Goal: Task Accomplishment & Management: Manage account settings

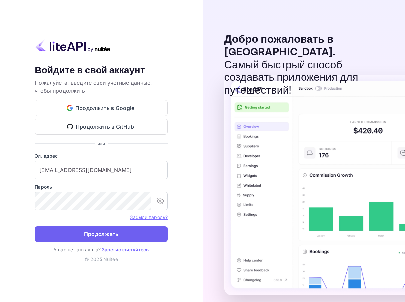
click at [88, 236] on ya-tr-span "Продолжать" at bounding box center [101, 234] width 35 height 9
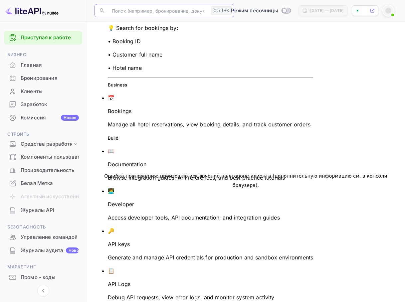
click at [132, 9] on input "text" at bounding box center [158, 10] width 100 height 13
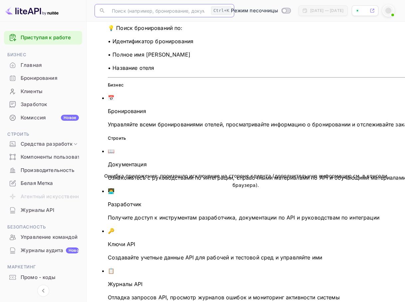
paste input "9213495"
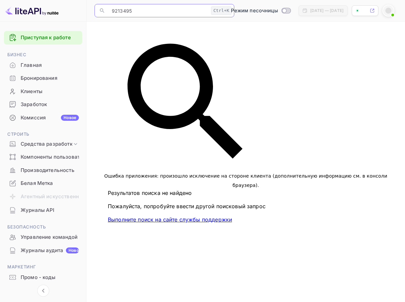
type input "9213495"
click at [318, 141] on div "Ошибка приложения: произошло исключение на стороне клиента (дополнительную инфо…" at bounding box center [245, 181] width 302 height 302
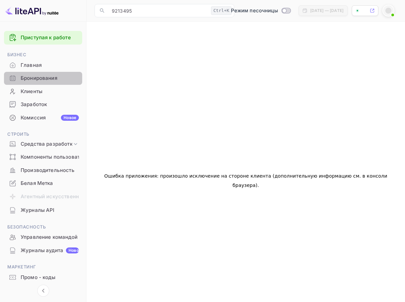
click at [40, 75] on ya-tr-span "Бронирования" at bounding box center [39, 78] width 37 height 8
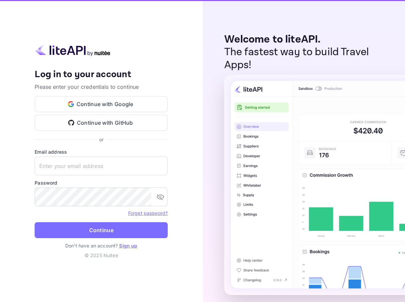
type input "[EMAIL_ADDRESS][DOMAIN_NAME]"
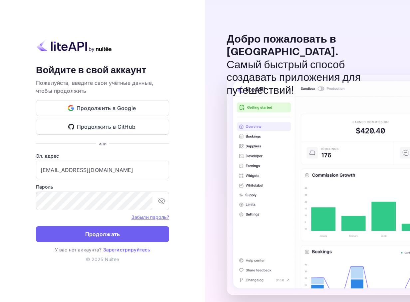
click at [101, 235] on ya-tr-span "Продолжать" at bounding box center [102, 234] width 35 height 9
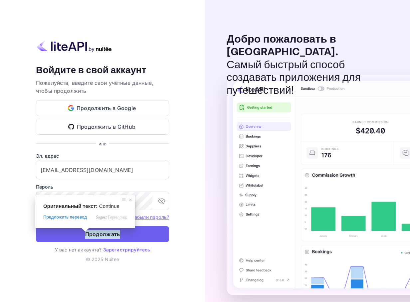
click at [127, 231] on button "Продолжать" at bounding box center [102, 234] width 133 height 16
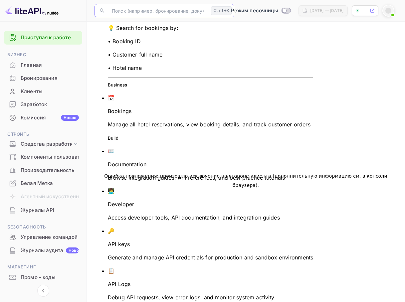
click at [165, 10] on input "text" at bounding box center [158, 10] width 100 height 13
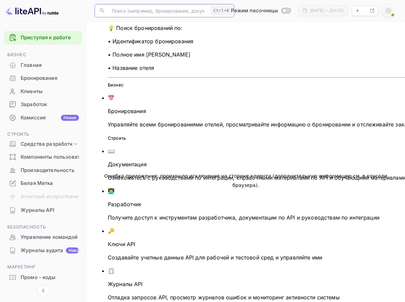
click at [146, 108] on span "Бронирования" at bounding box center [127, 111] width 38 height 7
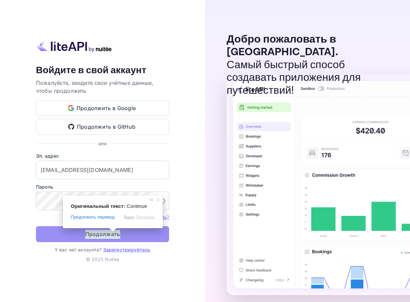
click at [112, 236] on ya-tr-span "Продолжать" at bounding box center [102, 234] width 35 height 9
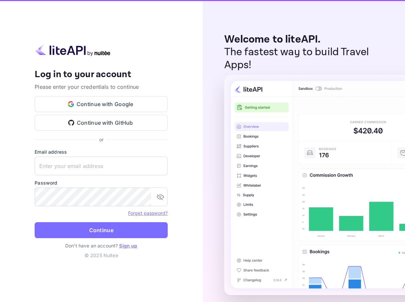
type input "[EMAIL_ADDRESS][DOMAIN_NAME]"
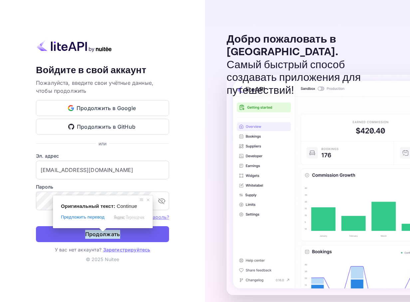
click at [99, 235] on ya-tr-span "Продолжать" at bounding box center [102, 234] width 35 height 9
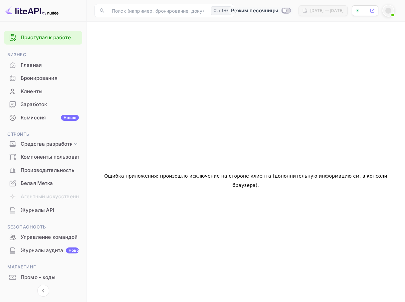
click at [277, 9] on input "Переключиться в производственный режим" at bounding box center [283, 10] width 13 height 4
checkbox input "false"
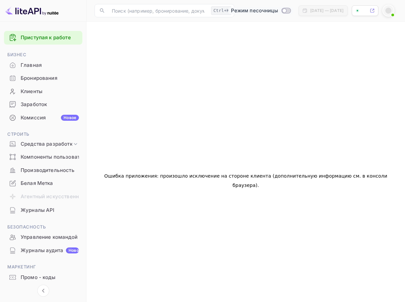
click at [240, 9] on div at bounding box center [205, 151] width 410 height 302
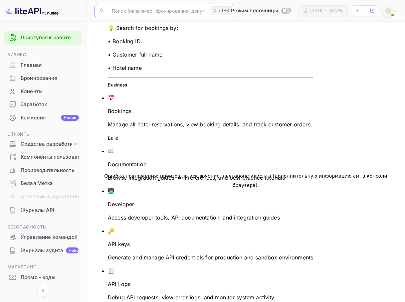
click at [120, 13] on input "text" at bounding box center [158, 10] width 100 height 13
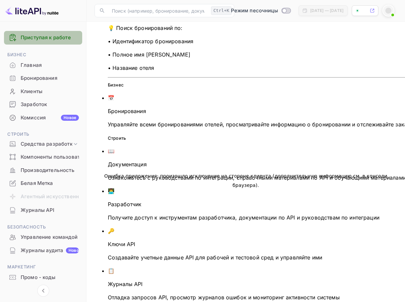
click at [55, 36] on ya-tr-span "Приступая к работе" at bounding box center [46, 37] width 50 height 6
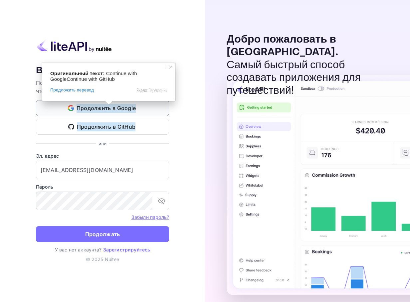
click at [109, 111] on ya-tr-span "Продолжить в Google" at bounding box center [106, 108] width 60 height 9
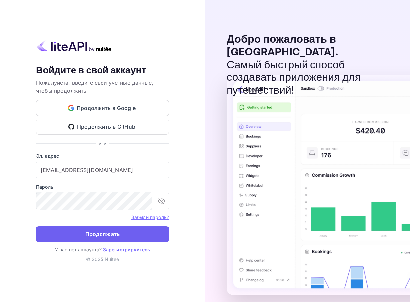
click at [104, 105] on span at bounding box center [108, 103] width 9 height 4
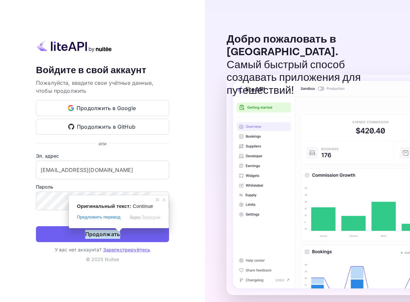
click at [97, 234] on ya-tr-span "Продолжать" at bounding box center [102, 234] width 35 height 9
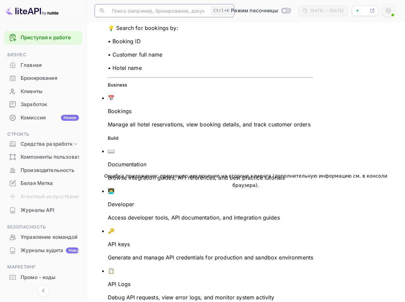
click at [127, 12] on input "text" at bounding box center [158, 10] width 100 height 13
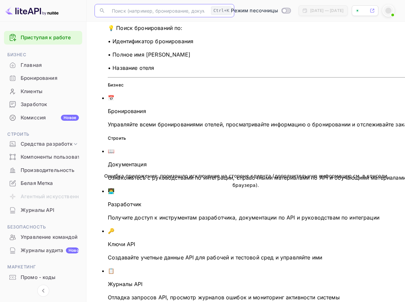
paste input "9213495"
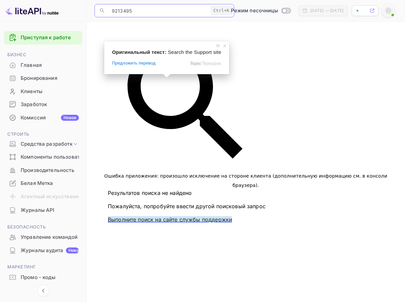
type input "9213495"
click at [165, 78] on span at bounding box center [166, 76] width 9 height 4
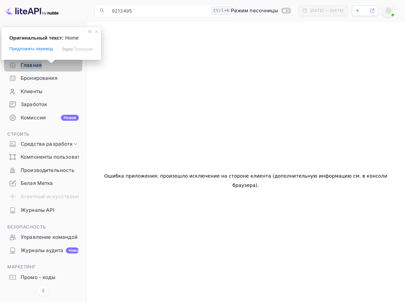
click at [34, 65] on ya-tr-span "Главная" at bounding box center [31, 66] width 21 height 8
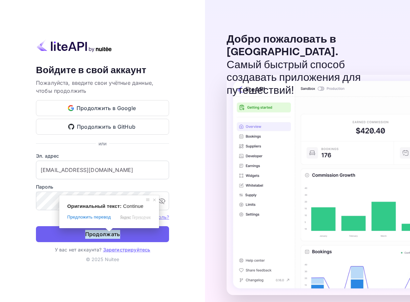
click at [109, 232] on span at bounding box center [109, 230] width 9 height 4
click at [93, 233] on ya-tr-span "Продолжать" at bounding box center [102, 234] width 35 height 9
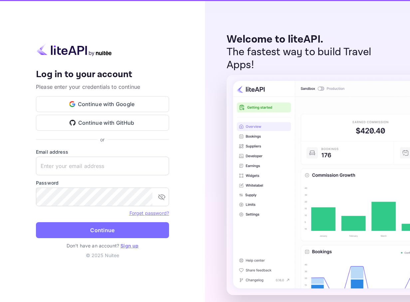
type input "[EMAIL_ADDRESS][DOMAIN_NAME]"
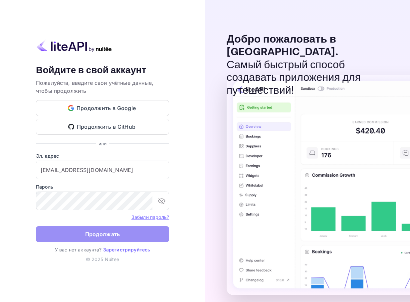
click at [89, 232] on ya-tr-span "Продолжать" at bounding box center [102, 234] width 35 height 9
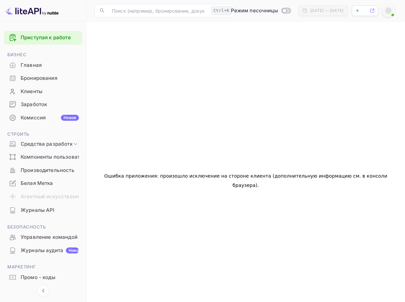
click at [386, 9] on div at bounding box center [388, 11] width 6 height 6
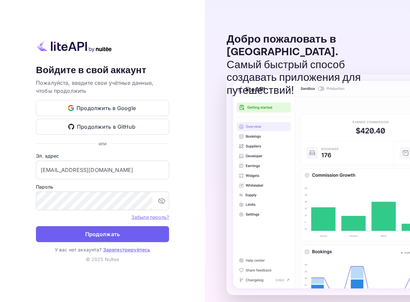
click at [105, 232] on ya-tr-span "Продолжать" at bounding box center [102, 234] width 35 height 9
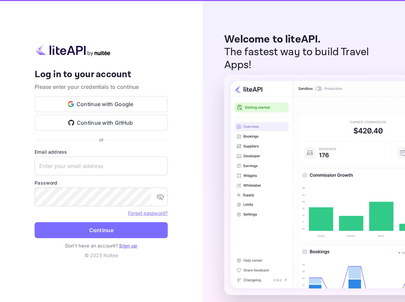
type input "[EMAIL_ADDRESS][DOMAIN_NAME]"
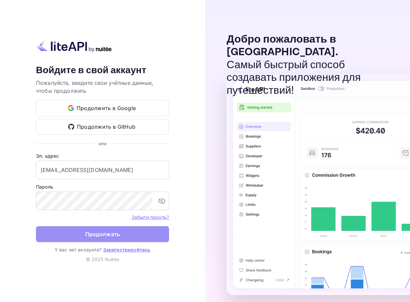
click at [101, 237] on ya-tr-span "Продолжать" at bounding box center [102, 234] width 35 height 9
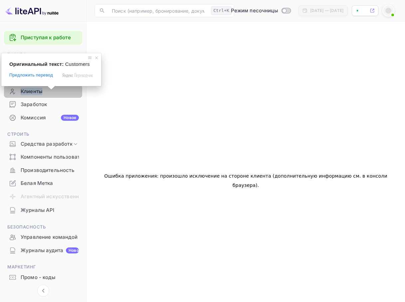
click at [36, 91] on ya-tr-span "Клиенты" at bounding box center [32, 92] width 22 height 8
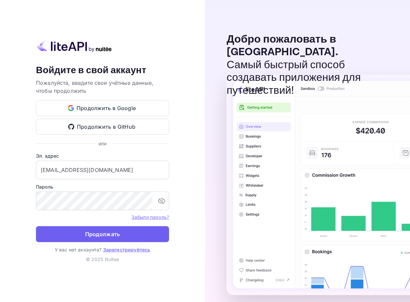
click at [94, 236] on ya-tr-span "Продолжать" at bounding box center [102, 234] width 35 height 9
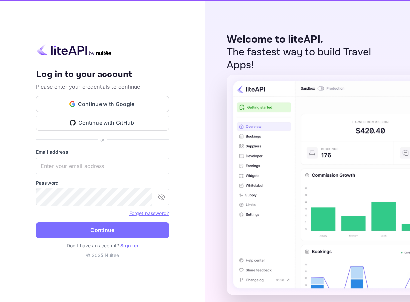
type input "[EMAIL_ADDRESS][DOMAIN_NAME]"
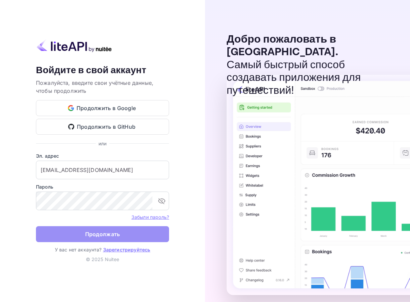
click at [85, 232] on ya-tr-span "Продолжать" at bounding box center [102, 234] width 35 height 9
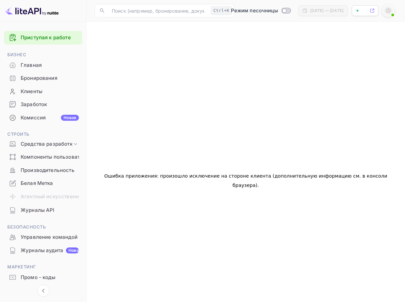
click at [31, 78] on ya-tr-span "Бронирования" at bounding box center [39, 78] width 37 height 8
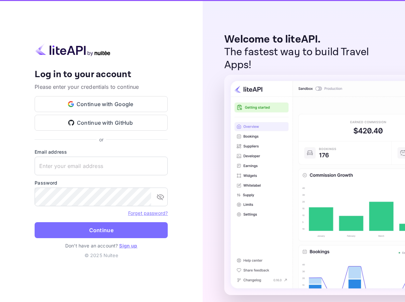
type input "[EMAIL_ADDRESS][DOMAIN_NAME]"
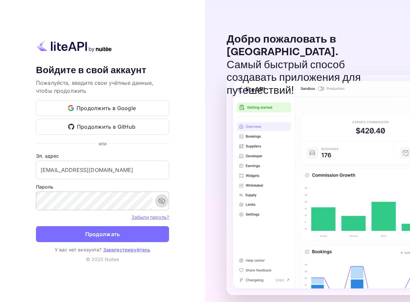
click at [162, 199] on icon "переключить видимость пароля" at bounding box center [162, 201] width 8 height 8
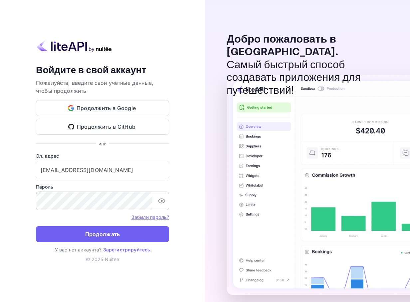
click at [101, 235] on ya-tr-span "Продолжать" at bounding box center [102, 234] width 35 height 9
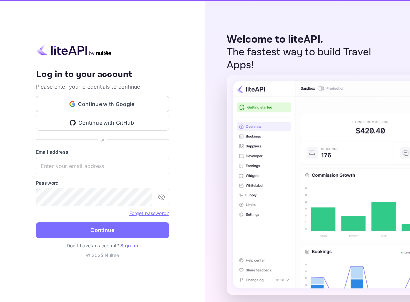
type input "[EMAIL_ADDRESS][DOMAIN_NAME]"
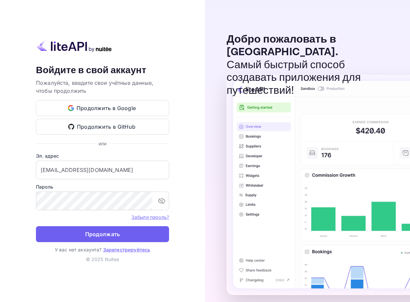
click at [101, 234] on ya-tr-span "Продолжать" at bounding box center [102, 234] width 35 height 9
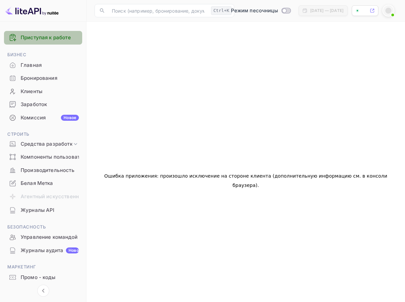
click at [44, 41] on link "Приступая к работе" at bounding box center [50, 38] width 58 height 8
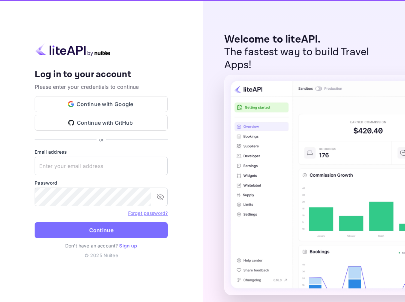
type input "[EMAIL_ADDRESS][DOMAIN_NAME]"
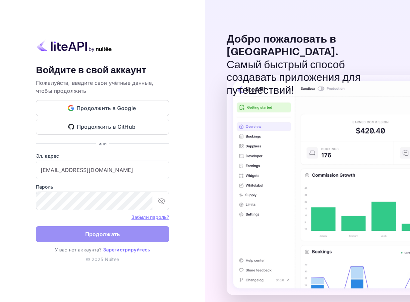
click at [94, 236] on ya-tr-span "Продолжать" at bounding box center [102, 234] width 35 height 9
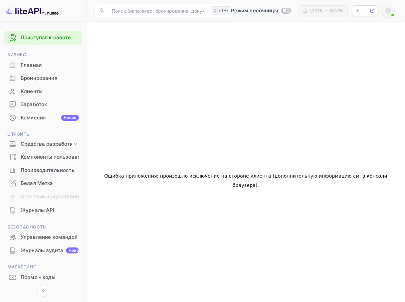
click at [277, 10] on input "Переключиться в производственный режим" at bounding box center [283, 10] width 13 height 4
checkbox input "false"
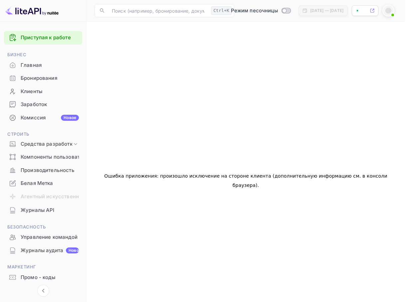
click at [314, 101] on div at bounding box center [205, 151] width 410 height 302
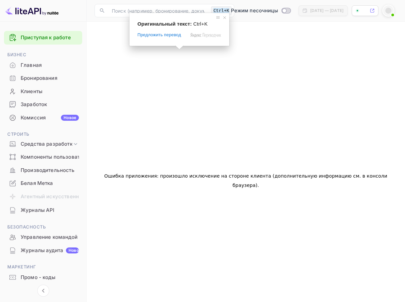
click at [201, 23] on span "Ctrl+K" at bounding box center [200, 24] width 14 height 6
click at [123, 9] on input "text" at bounding box center [158, 10] width 100 height 13
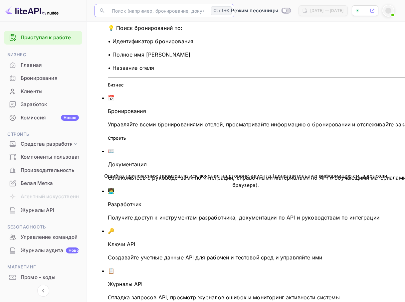
paste input "9213495"
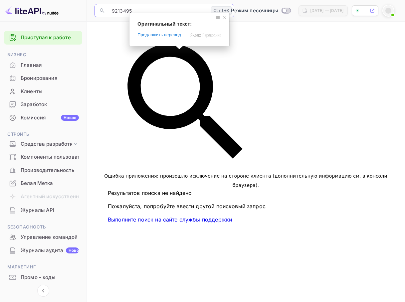
type input "9213495"
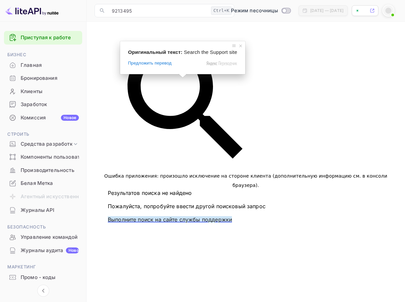
click at [181, 78] on span at bounding box center [182, 76] width 9 height 4
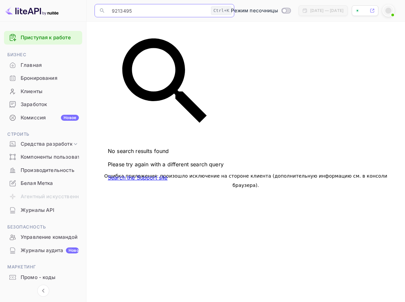
click at [140, 11] on input "9213495" at bounding box center [158, 10] width 100 height 13
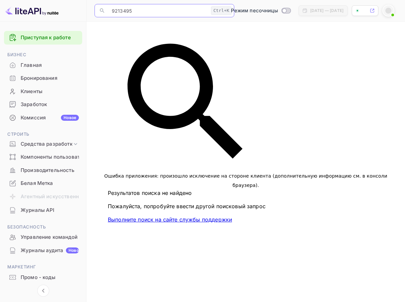
click at [111, 11] on input "9213495" at bounding box center [158, 10] width 100 height 13
click at [310, 10] on ya-tr-span "[DATE] — [DATE]" at bounding box center [326, 10] width 33 height 5
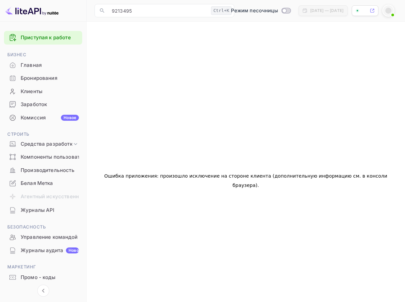
click at [310, 11] on ya-tr-span "[DATE] — [DATE]" at bounding box center [326, 10] width 33 height 5
click at [356, 10] on 2 at bounding box center [357, 11] width 4 height 4
click at [373, 11] on icon at bounding box center [371, 10] width 5 height 5
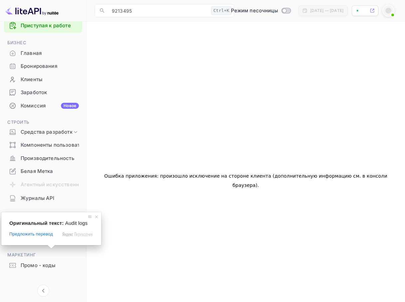
scroll to position [19, 0]
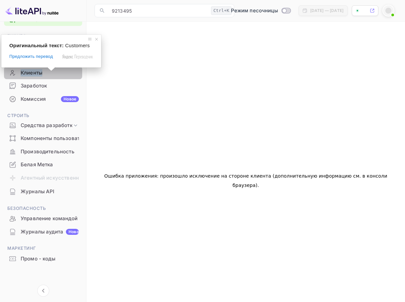
click at [33, 70] on ya-tr-span "Клиенты" at bounding box center [32, 73] width 22 height 8
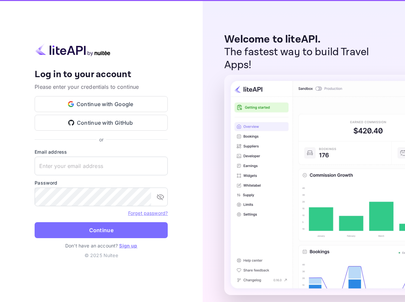
type input "[EMAIL_ADDRESS][DOMAIN_NAME]"
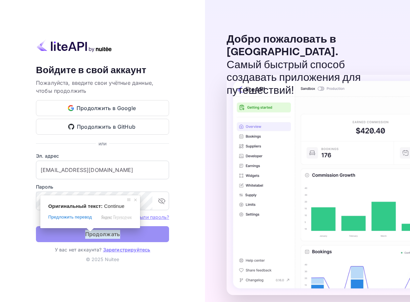
click at [91, 233] on ya-tr-span "Продолжать" at bounding box center [102, 234] width 35 height 9
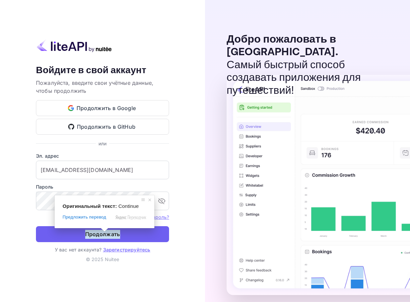
click at [101, 234] on ya-tr-span "Продолжать" at bounding box center [102, 234] width 35 height 9
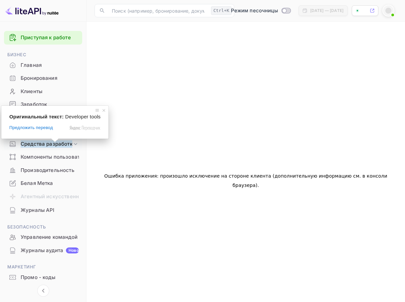
click at [53, 142] on span at bounding box center [55, 140] width 9 height 4
click at [75, 144] on icon at bounding box center [75, 144] width 7 height 7
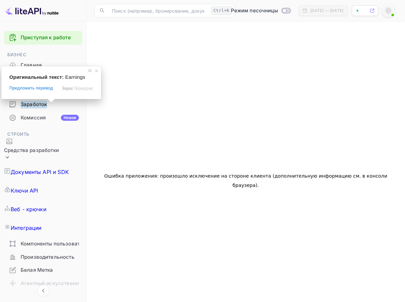
click at [30, 103] on ya-tr-span "Заработок" at bounding box center [34, 105] width 26 height 8
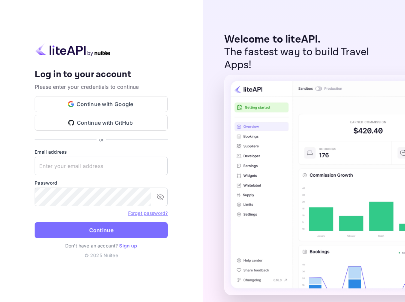
type input "[EMAIL_ADDRESS][DOMAIN_NAME]"
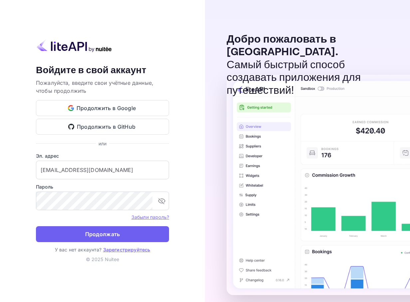
click at [115, 231] on ya-tr-span "Продолжать" at bounding box center [102, 234] width 35 height 9
click at [86, 233] on ya-tr-span "Продолжать" at bounding box center [102, 234] width 35 height 9
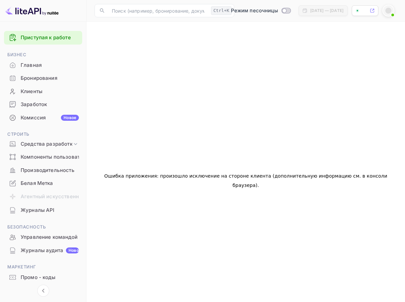
click at [46, 76] on ya-tr-span "Бронирования" at bounding box center [39, 78] width 37 height 8
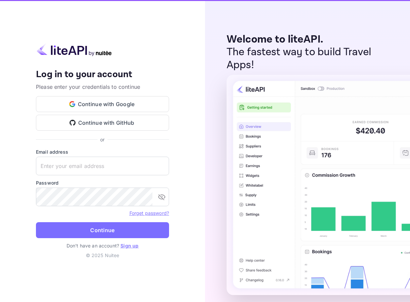
type input "[EMAIL_ADDRESS][DOMAIN_NAME]"
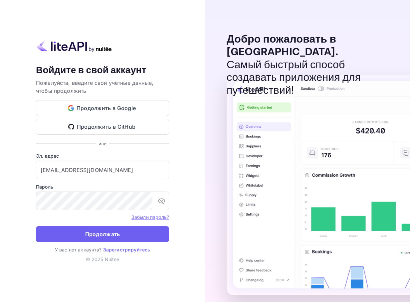
click at [100, 237] on ya-tr-span "Продолжать" at bounding box center [102, 234] width 35 height 9
click at [99, 231] on ya-tr-span "Продолжать" at bounding box center [102, 234] width 35 height 9
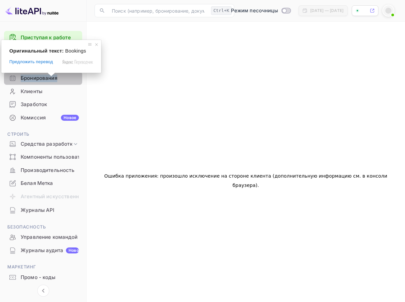
click at [43, 80] on ya-tr-span "Бронирования" at bounding box center [39, 78] width 37 height 8
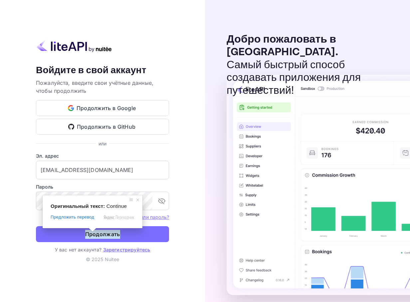
click at [95, 225] on div "Оригинальный текст: Continue Предложить перевод Отправить [PERSON_NAME], перево…" at bounding box center [93, 211] width 100 height 33
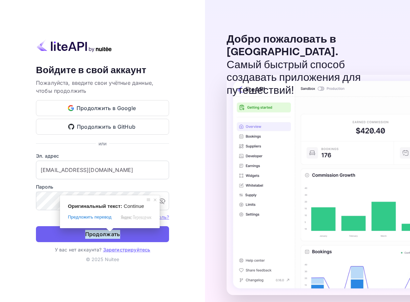
click at [108, 236] on ya-tr-span "Продолжать" at bounding box center [102, 234] width 35 height 9
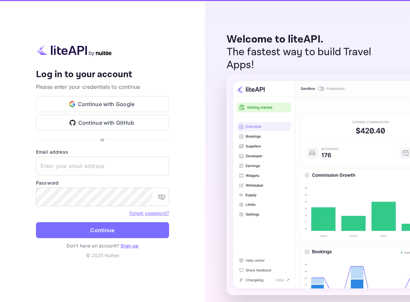
type input "[EMAIL_ADDRESS][DOMAIN_NAME]"
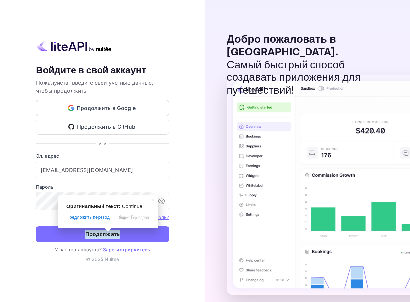
click at [108, 236] on ya-tr-span "Продолжать" at bounding box center [102, 234] width 35 height 9
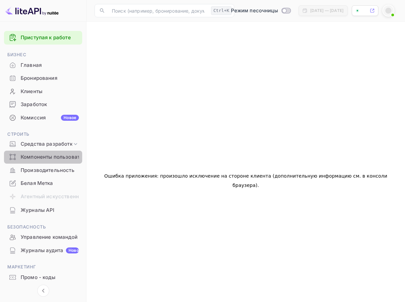
click at [59, 153] on div "Компоненты пользовательского интерфейса" at bounding box center [43, 157] width 78 height 13
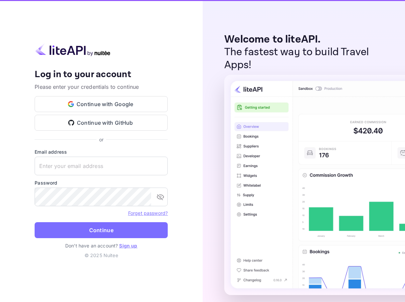
type input "[EMAIL_ADDRESS][DOMAIN_NAME]"
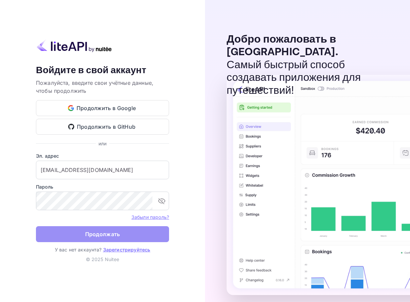
click at [89, 236] on ya-tr-span "Продолжать" at bounding box center [102, 234] width 35 height 9
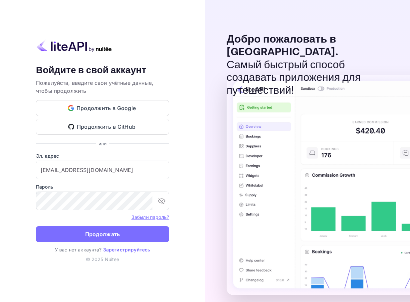
click at [89, 236] on ya-tr-span "Продолжать" at bounding box center [102, 234] width 35 height 9
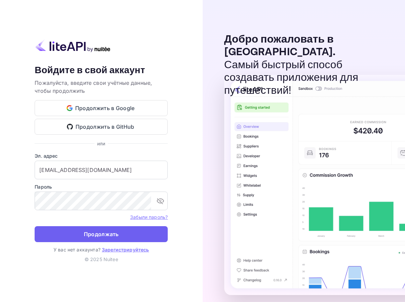
click at [111, 234] on ya-tr-span "Продолжать" at bounding box center [101, 234] width 35 height 9
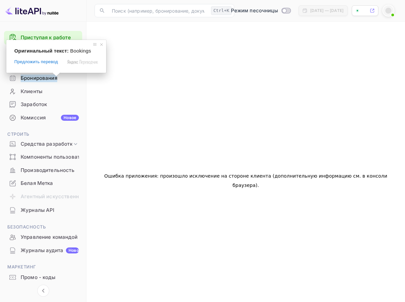
click at [54, 76] on span at bounding box center [56, 74] width 9 height 4
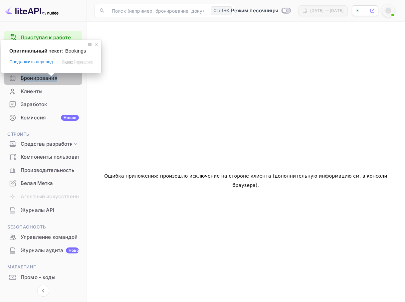
click at [36, 78] on ya-tr-span "Бронирования" at bounding box center [39, 78] width 37 height 8
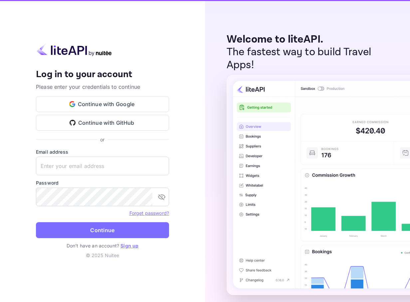
type input "[EMAIL_ADDRESS][DOMAIN_NAME]"
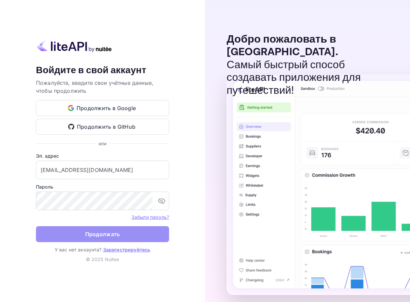
click at [84, 238] on button "Продолжать" at bounding box center [102, 234] width 133 height 16
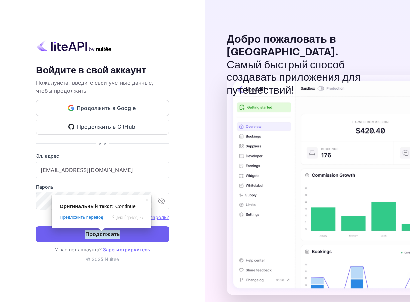
click at [98, 232] on span at bounding box center [101, 230] width 9 height 4
click at [116, 237] on ya-tr-span "Продолжать" at bounding box center [102, 234] width 35 height 9
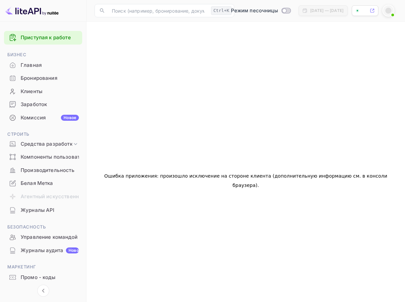
click at [248, 105] on div "Ошибка приложения: произошло исключение на стороне клиента (дополнительную инфо…" at bounding box center [245, 181] width 302 height 302
